Goal: Information Seeking & Learning: Find contact information

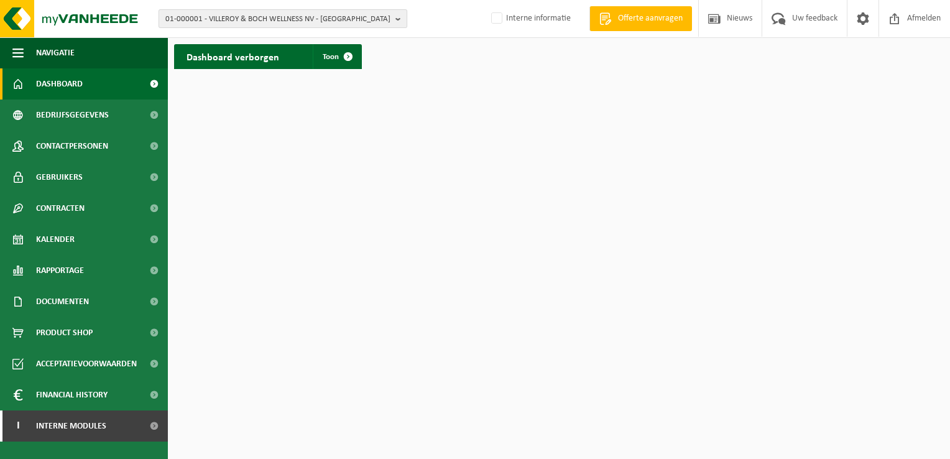
click at [400, 17] on b "button" at bounding box center [400, 18] width 11 height 17
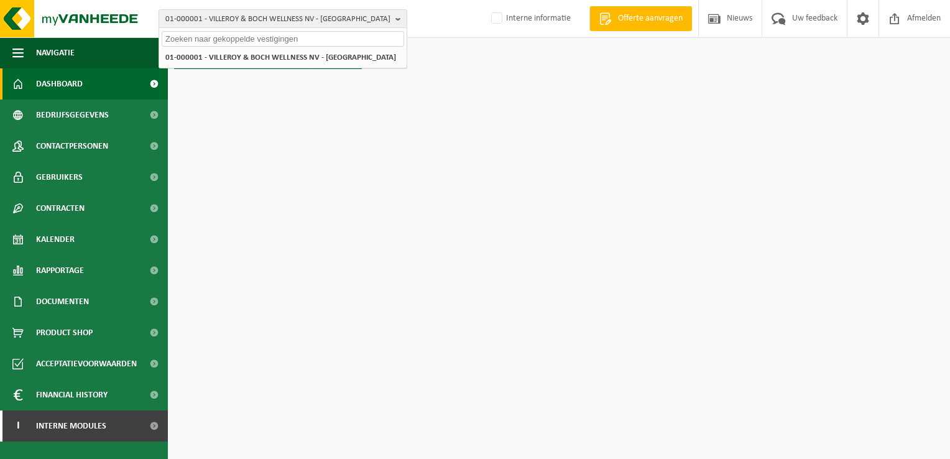
click at [203, 36] on input "text" at bounding box center [283, 39] width 242 height 16
paste input "10-857024"
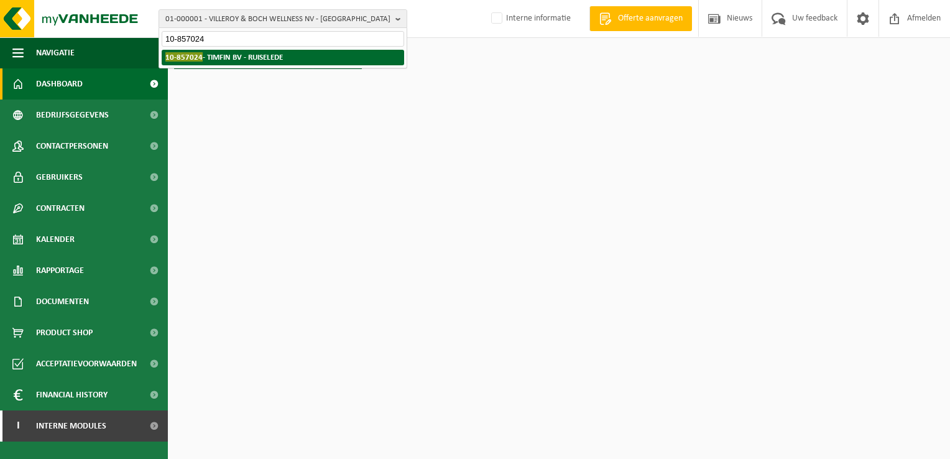
type input "10-857024"
click at [238, 57] on strong "10-857024 - TIMFIN BV - RUISELEDE" at bounding box center [224, 56] width 118 height 9
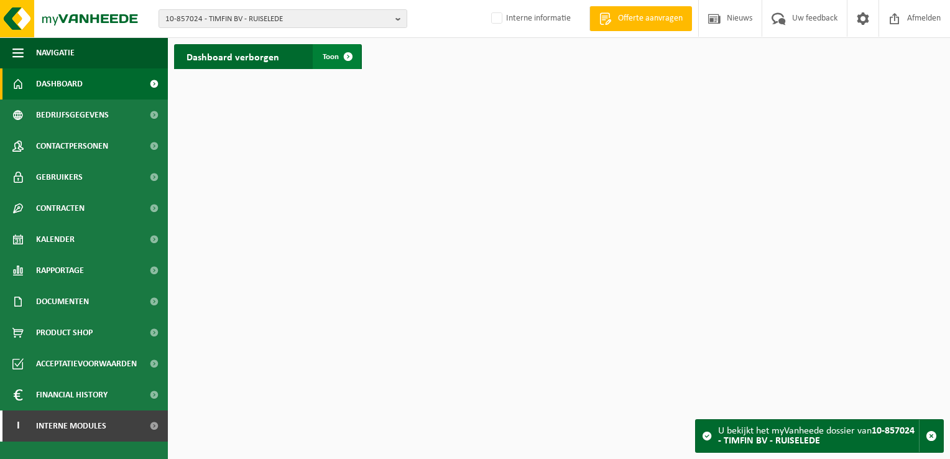
click at [350, 56] on span at bounding box center [348, 56] width 25 height 25
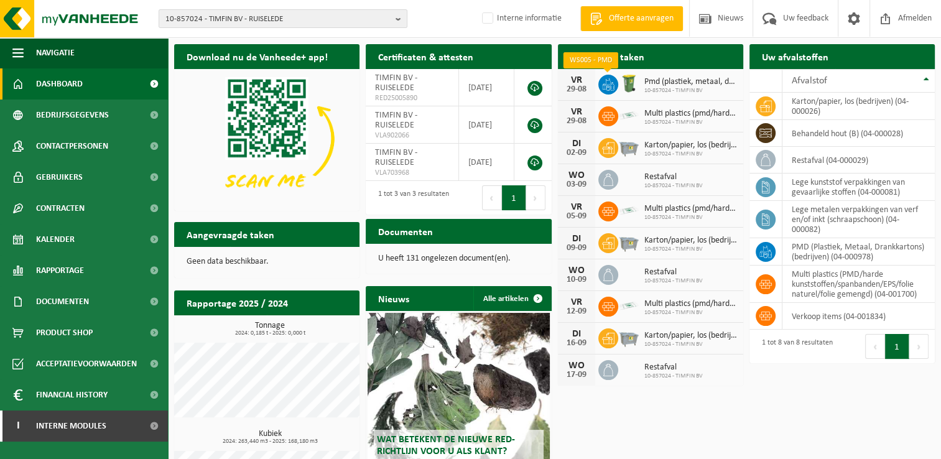
click at [602, 83] on icon at bounding box center [608, 84] width 12 height 12
click at [394, 19] on button "10-857024 - TIMFIN BV - RUISELEDE" at bounding box center [283, 18] width 249 height 19
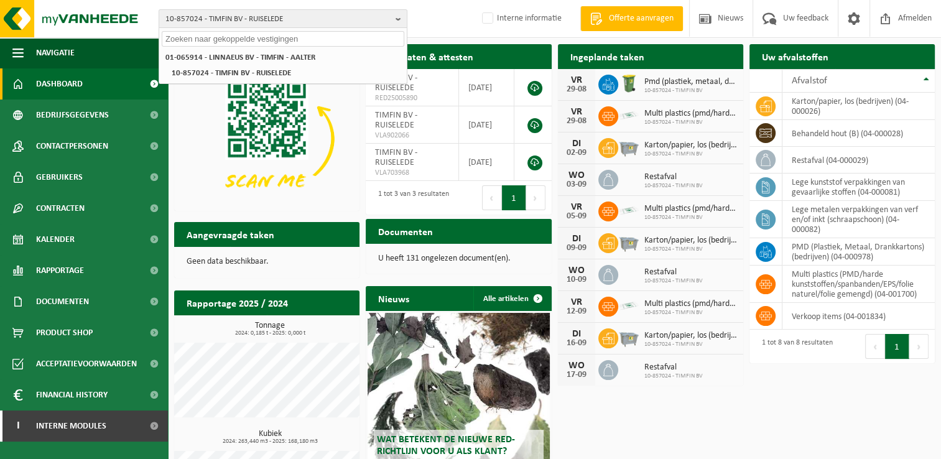
click at [266, 42] on input "text" at bounding box center [283, 39] width 242 height 16
paste input "01-095159"
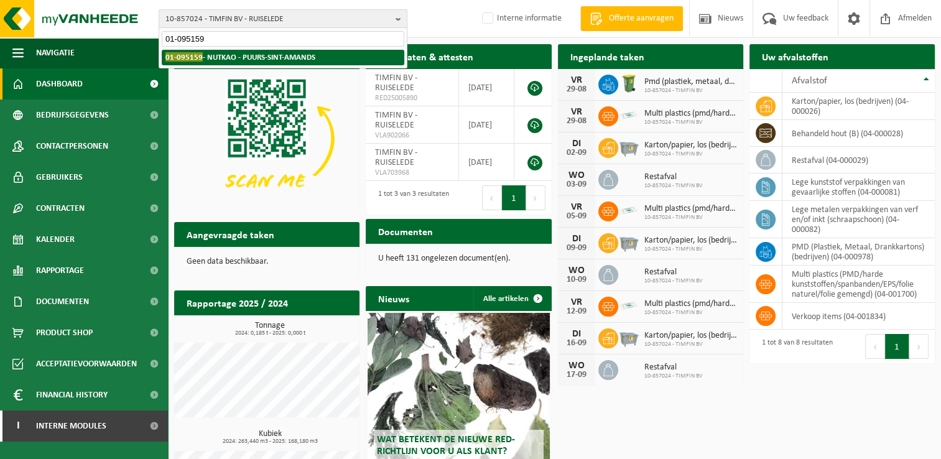
type input "01-095159"
click at [236, 53] on strong "01-095159 - NUTKAO - PUURS-SINT-AMANDS" at bounding box center [240, 56] width 150 height 9
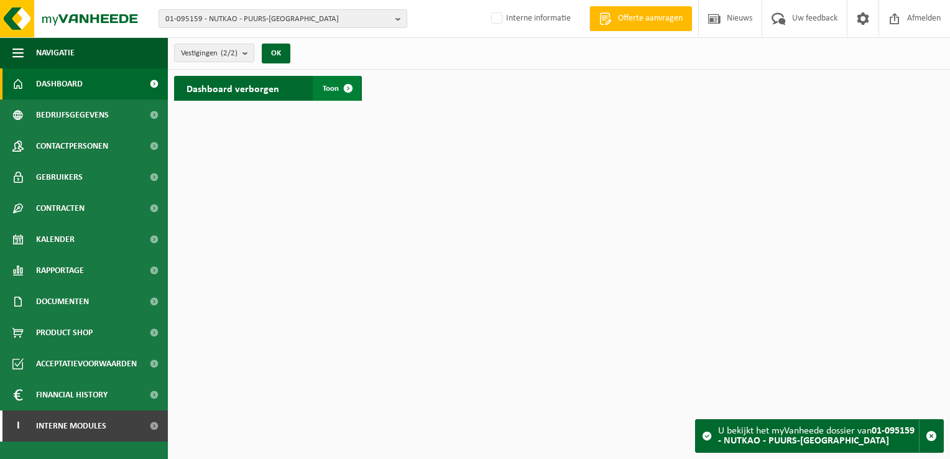
click at [344, 85] on span at bounding box center [348, 88] width 25 height 25
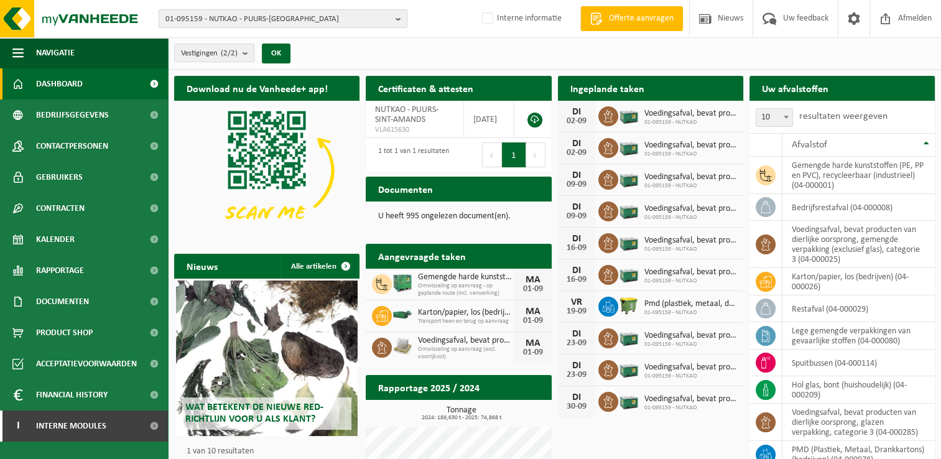
click at [395, 19] on button "01-095159 - NUTKAO - PUURS-SINT-AMANDS" at bounding box center [283, 18] width 249 height 19
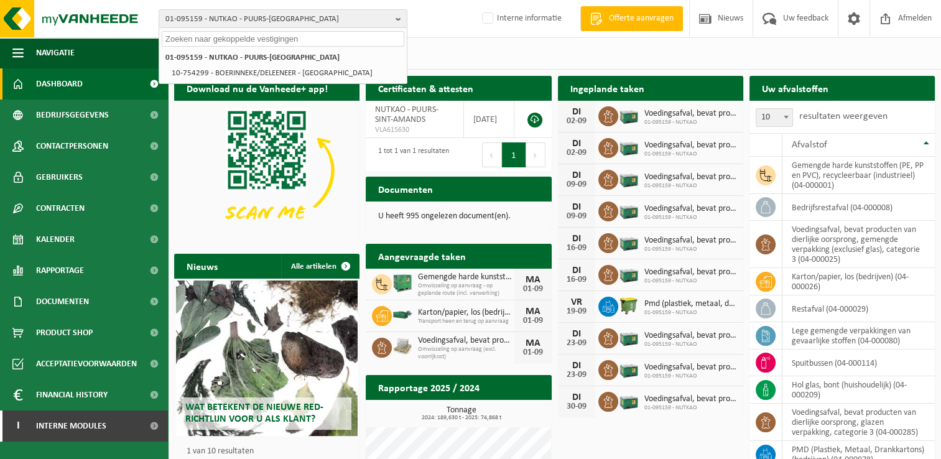
click at [285, 37] on input "text" at bounding box center [283, 39] width 242 height 16
paste input "10-857024"
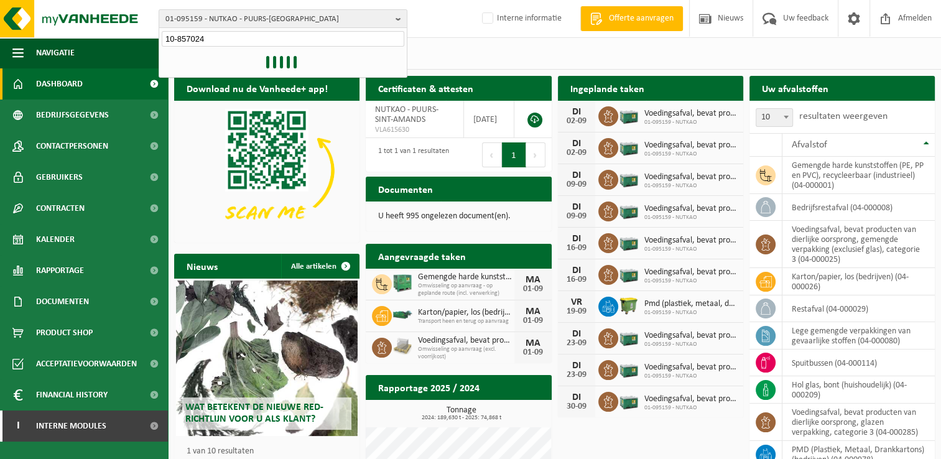
type input "10-857024"
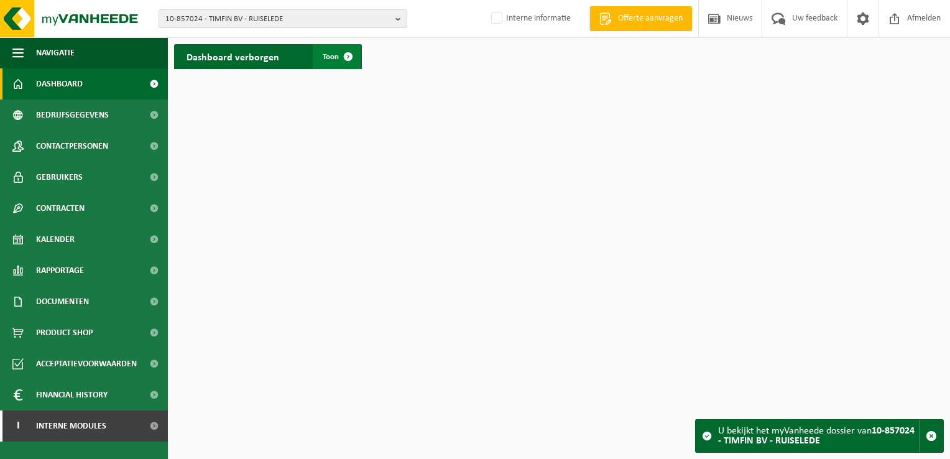
click at [354, 55] on span at bounding box center [348, 56] width 25 height 25
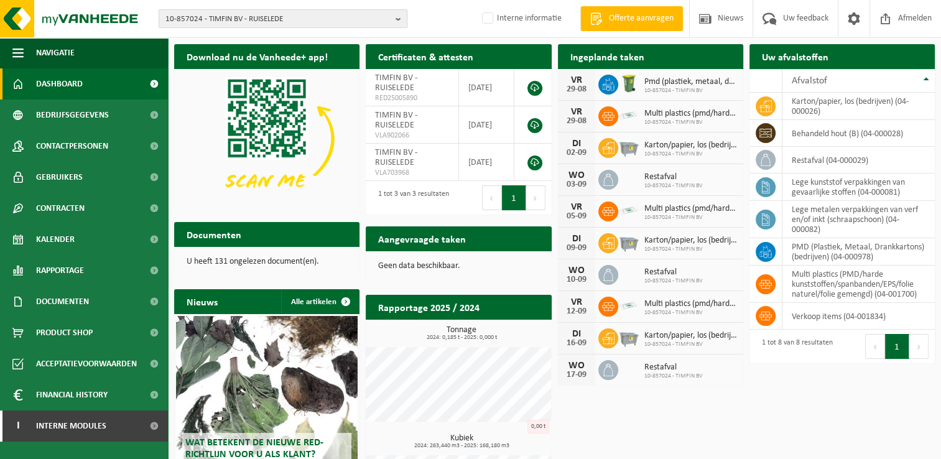
click at [403, 20] on b "button" at bounding box center [400, 18] width 11 height 17
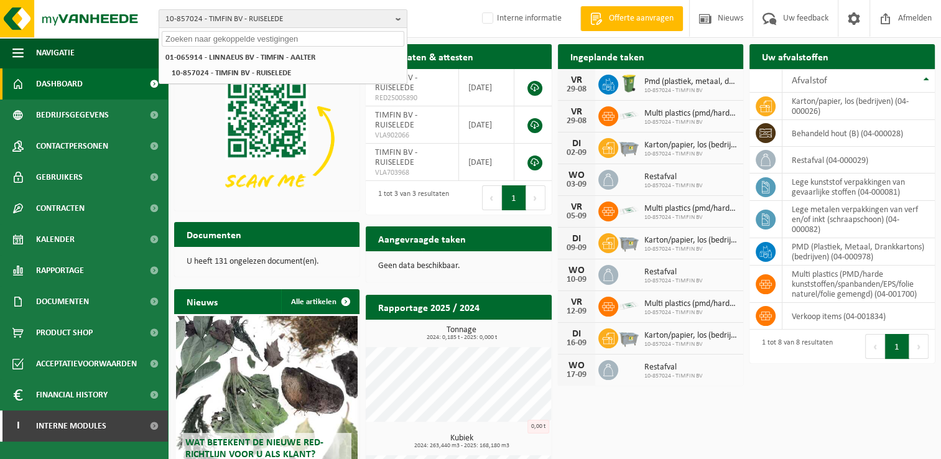
click at [274, 39] on input "text" at bounding box center [283, 39] width 242 height 16
paste input "10-894463"
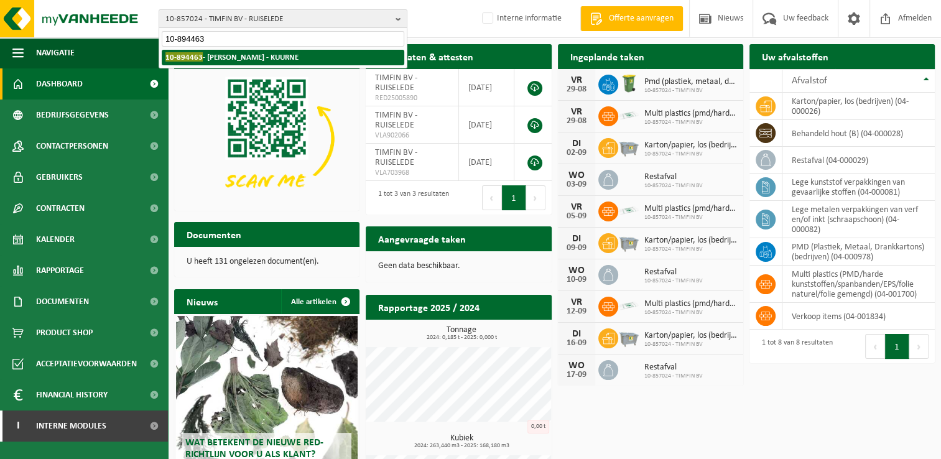
type input "10-894463"
click at [257, 57] on strong "10-894463 - SOPHIE DEMEULEMEESTER - KUURNE" at bounding box center [231, 56] width 133 height 9
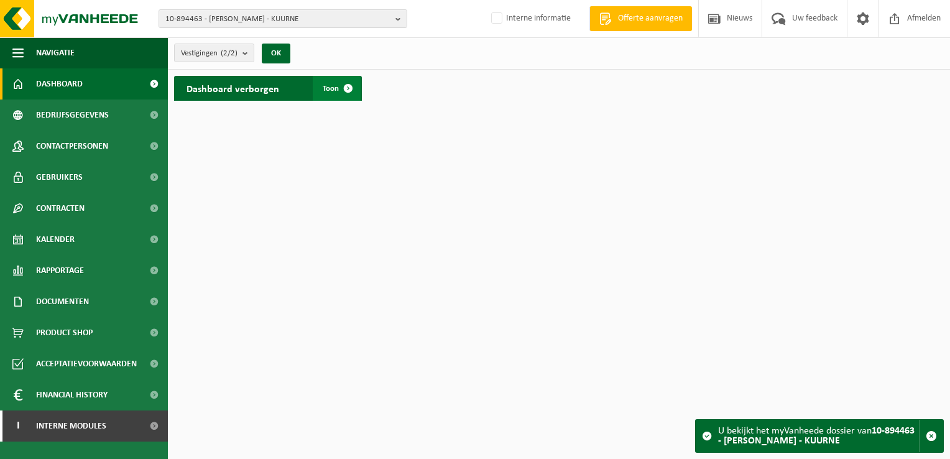
click at [343, 84] on span at bounding box center [348, 88] width 25 height 25
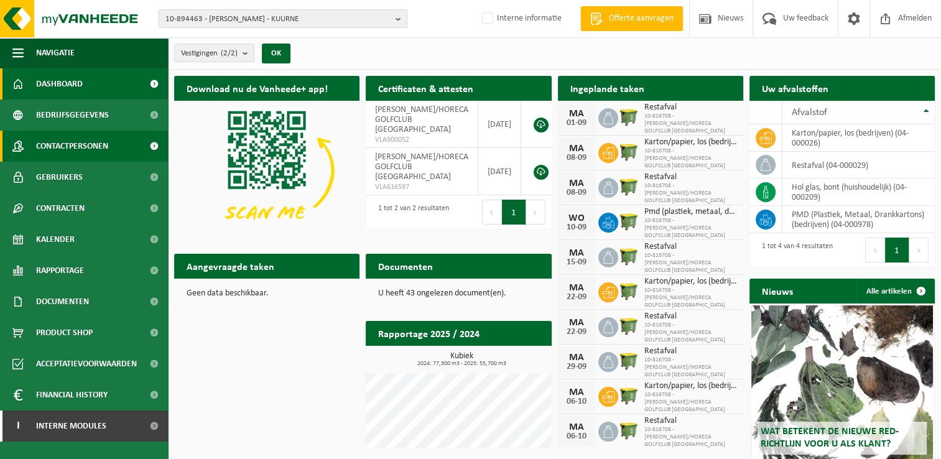
click at [103, 145] on span "Contactpersonen" at bounding box center [72, 146] width 72 height 31
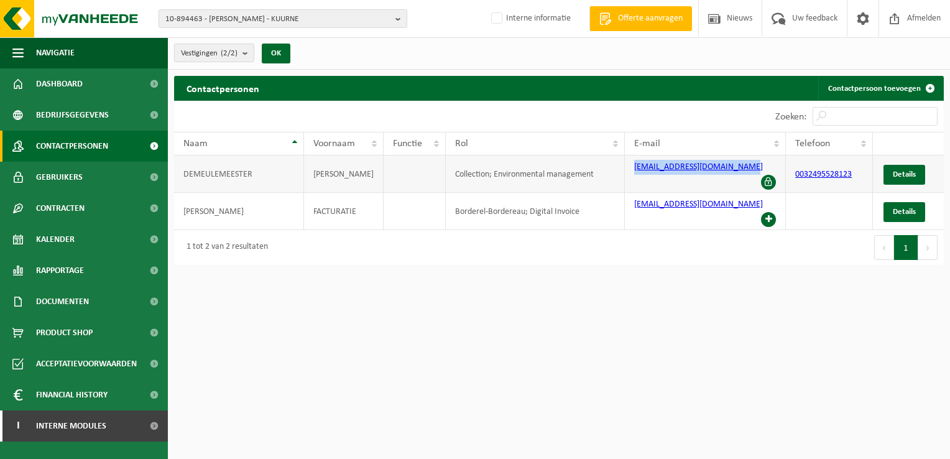
drag, startPoint x: 629, startPoint y: 174, endPoint x: 743, endPoint y: 162, distance: 114.5
click at [743, 162] on td "golf.palingbeek@outlook.com" at bounding box center [705, 173] width 161 height 37
copy link "golf.palingbeek@outlook.com"
drag, startPoint x: 398, startPoint y: 19, endPoint x: 383, endPoint y: 21, distance: 15.0
click at [398, 19] on b "button" at bounding box center [400, 18] width 11 height 17
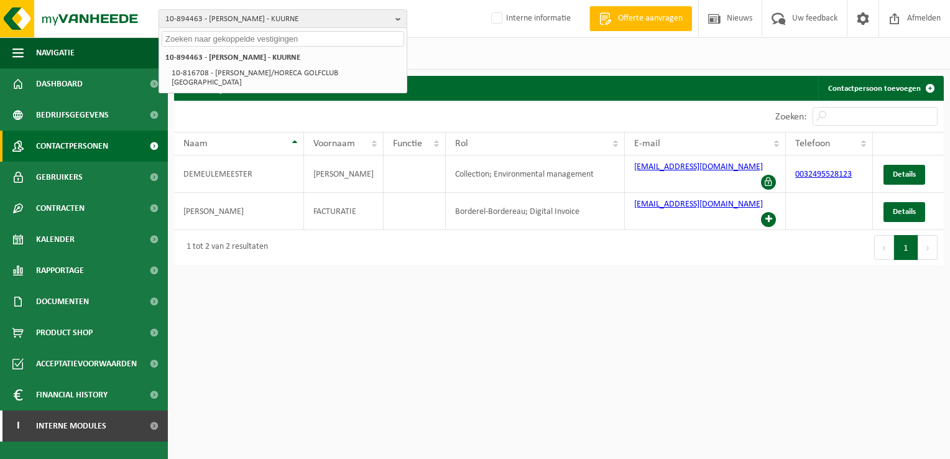
click at [215, 39] on input "text" at bounding box center [283, 39] width 242 height 16
paste input "10-895909"
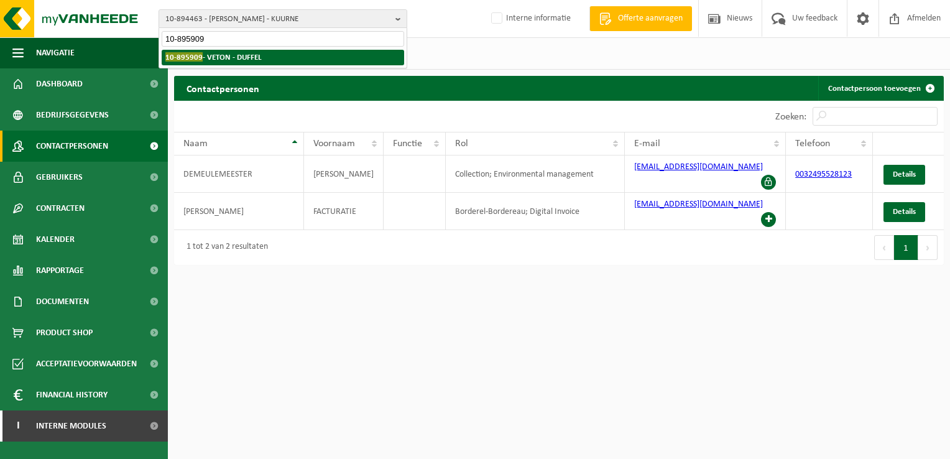
type input "10-895909"
click at [210, 57] on strong "10-895909 - VETON - DUFFEL" at bounding box center [213, 56] width 96 height 9
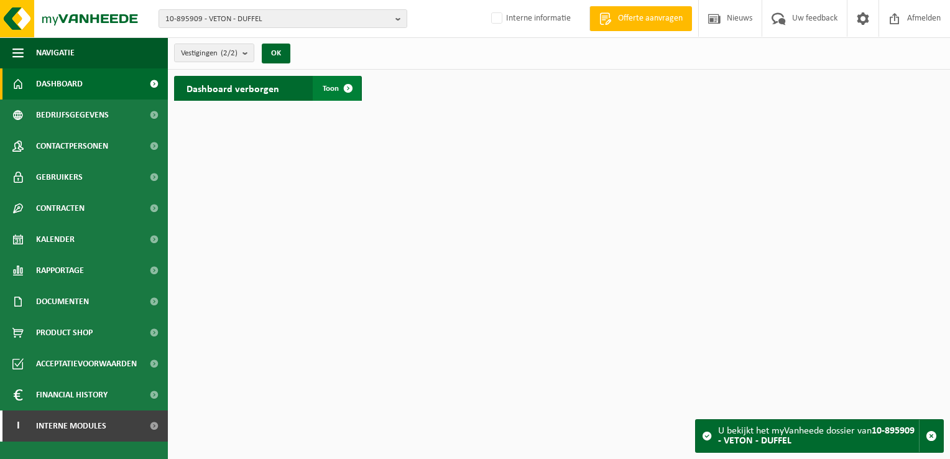
click at [345, 88] on span at bounding box center [348, 88] width 25 height 25
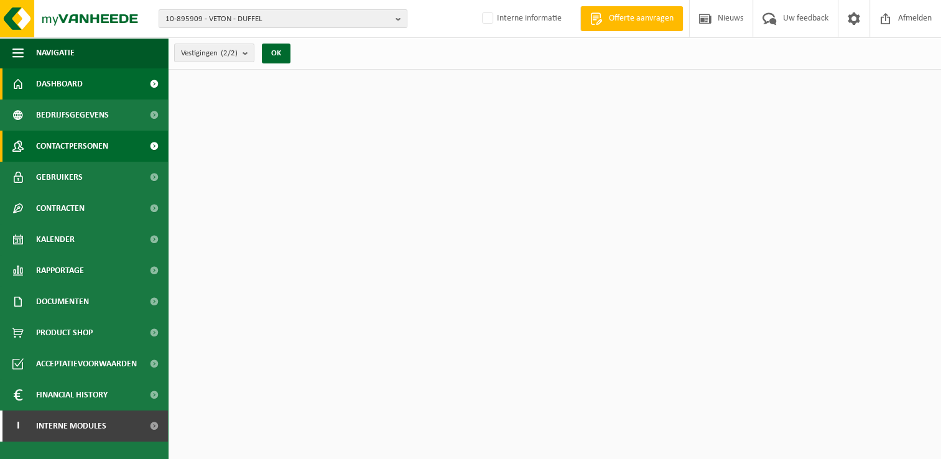
click at [117, 150] on link "Contactpersonen" at bounding box center [84, 146] width 168 height 31
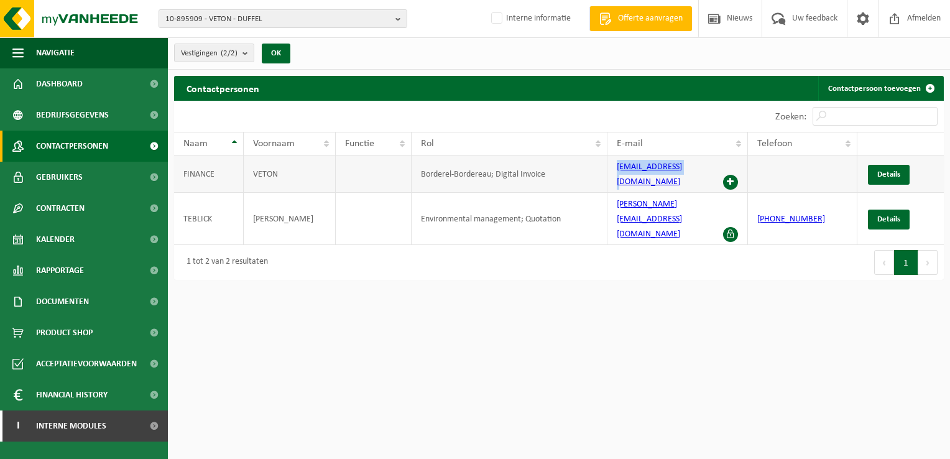
drag, startPoint x: 612, startPoint y: 173, endPoint x: 686, endPoint y: 172, distance: 74.0
click at [686, 172] on td "finance@veton.be" at bounding box center [677, 173] width 140 height 37
copy link "finance@veton.be"
click at [396, 18] on b "button" at bounding box center [400, 18] width 11 height 17
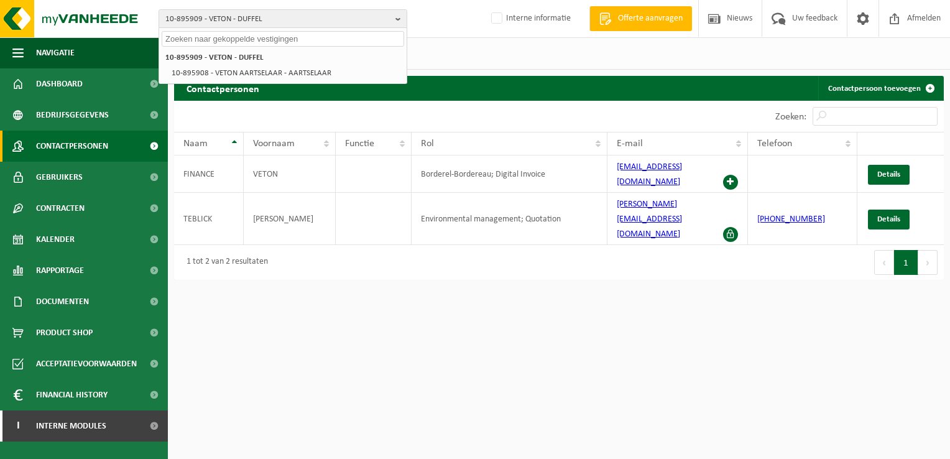
click at [211, 41] on input "text" at bounding box center [283, 39] width 242 height 16
paste input "10-927067"
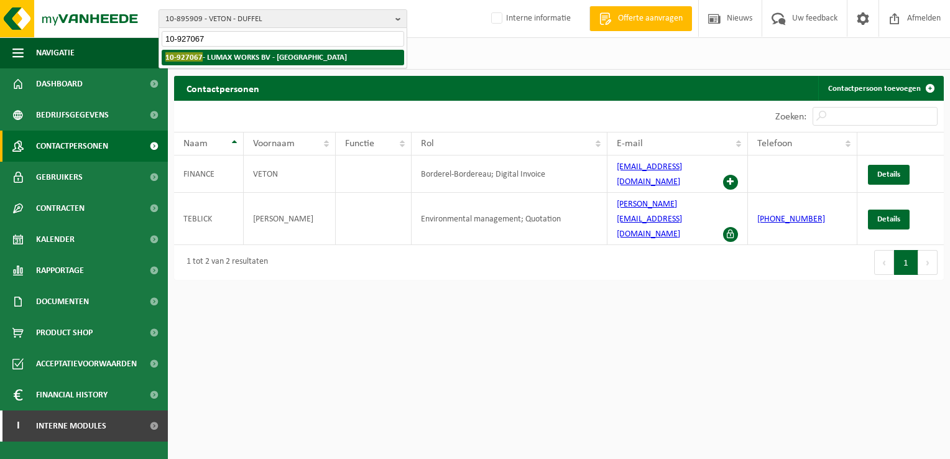
type input "10-927067"
click at [203, 58] on strong "10-927067 - LUMAX WORKS BV - HALLE" at bounding box center [256, 56] width 182 height 9
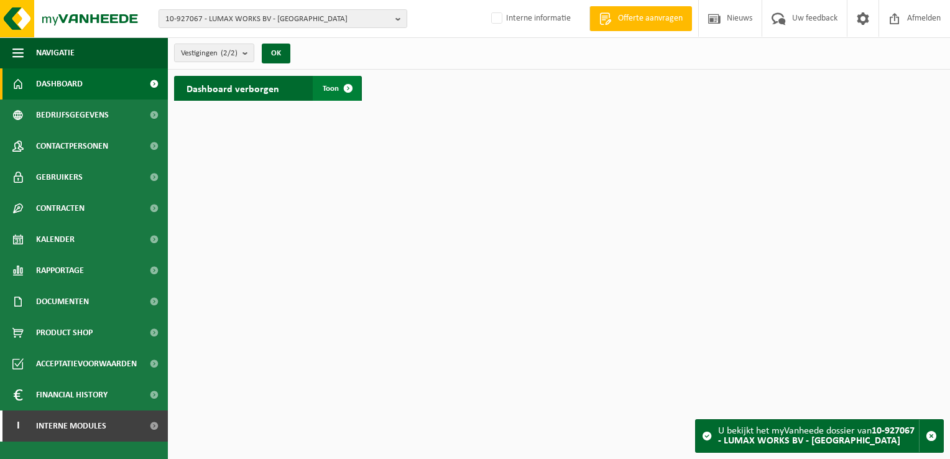
click at [346, 86] on span at bounding box center [348, 88] width 25 height 25
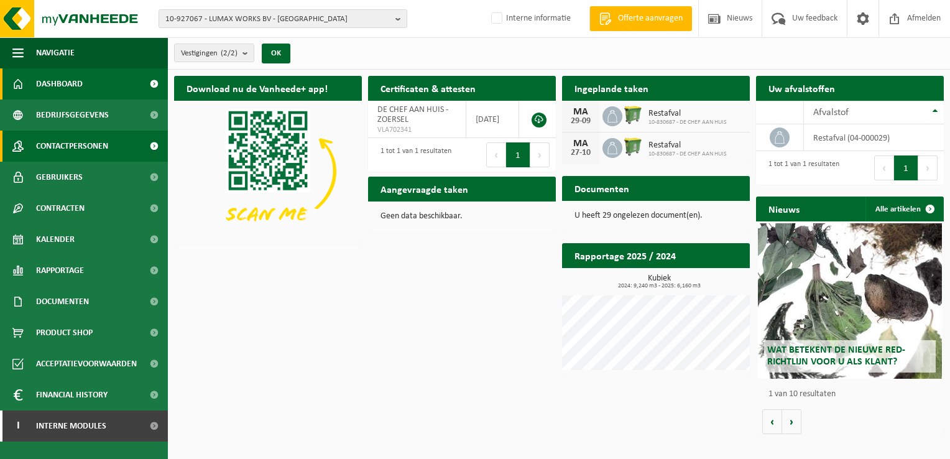
click at [118, 141] on link "Contactpersonen" at bounding box center [84, 146] width 168 height 31
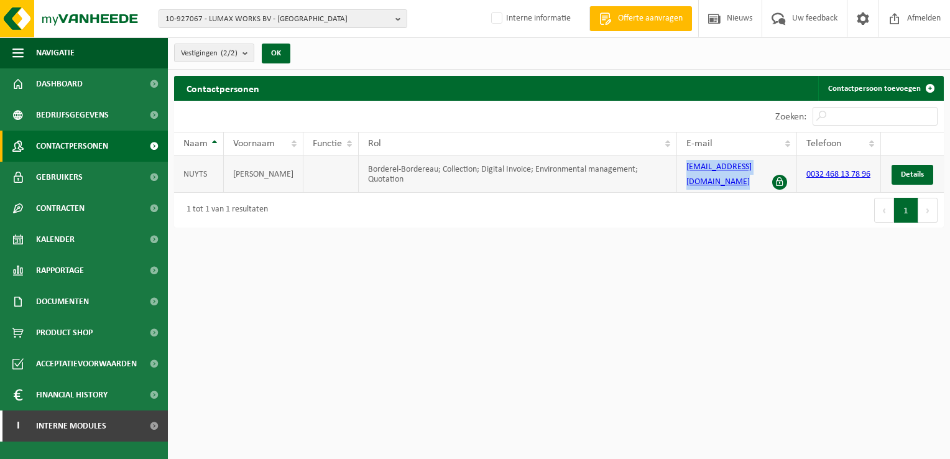
drag, startPoint x: 678, startPoint y: 174, endPoint x: 770, endPoint y: 164, distance: 92.6
click at [770, 164] on td "info@dechefaanhuis.be" at bounding box center [737, 173] width 120 height 37
copy link "info@dechefaanhuis.be"
click at [397, 20] on b "button" at bounding box center [400, 18] width 11 height 17
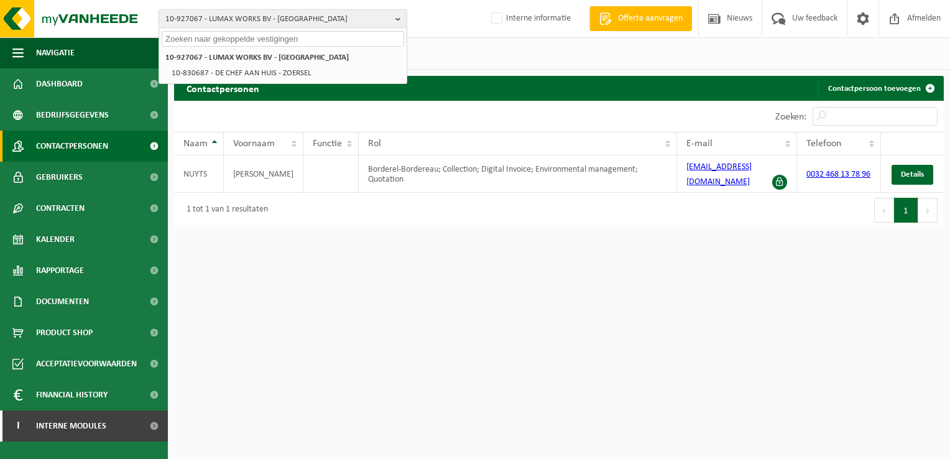
click at [229, 38] on input "text" at bounding box center [283, 39] width 242 height 16
paste input "10-922327"
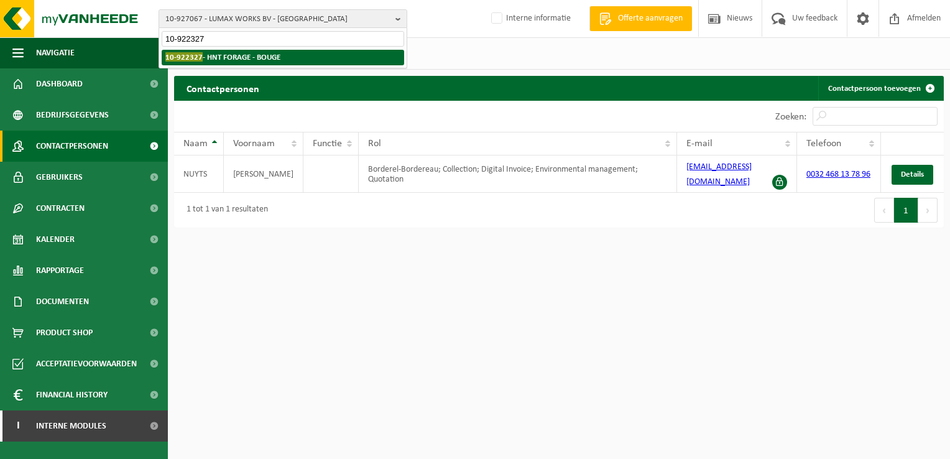
type input "10-922327"
click at [234, 56] on strong "10-922327 - HNT FORAGE - BOUGE" at bounding box center [222, 56] width 115 height 9
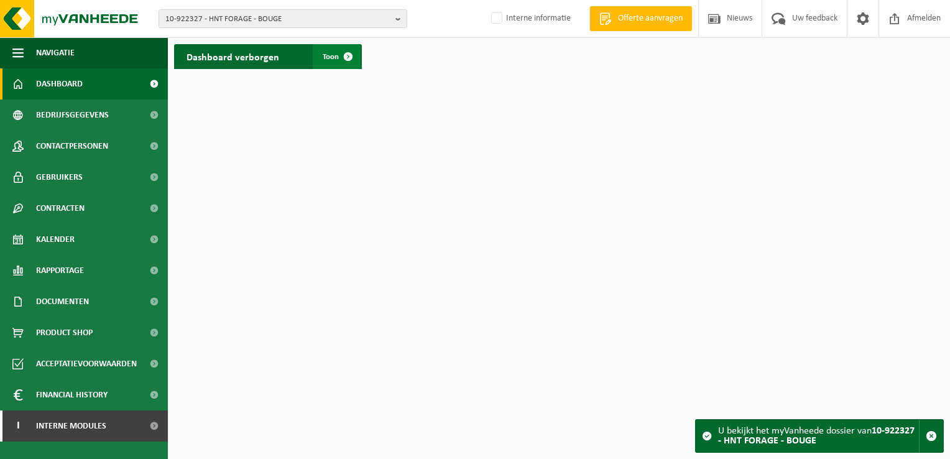
click at [349, 56] on span at bounding box center [348, 56] width 25 height 25
